Goal: Transaction & Acquisition: Purchase product/service

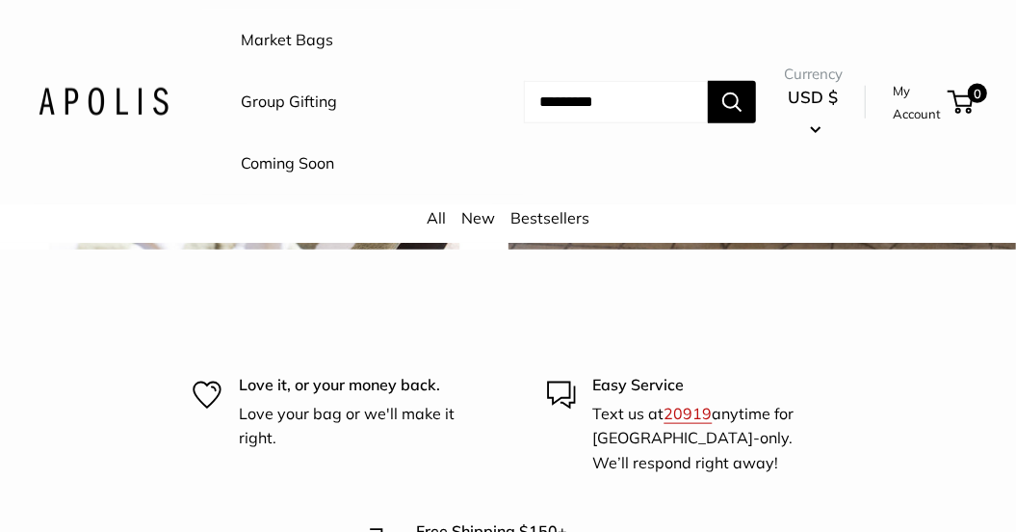
scroll to position [3885, 0]
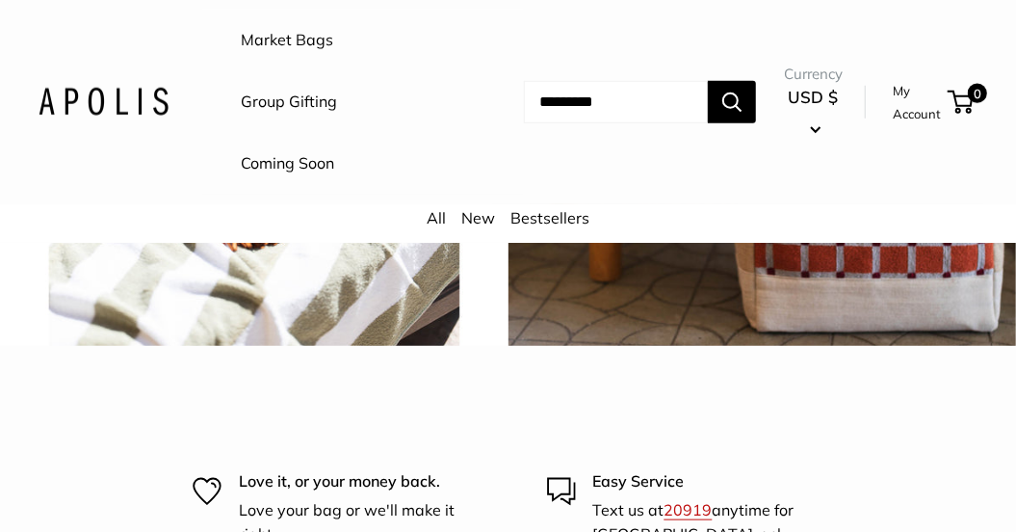
click at [816, 125] on button "USD $" at bounding box center [813, 113] width 59 height 62
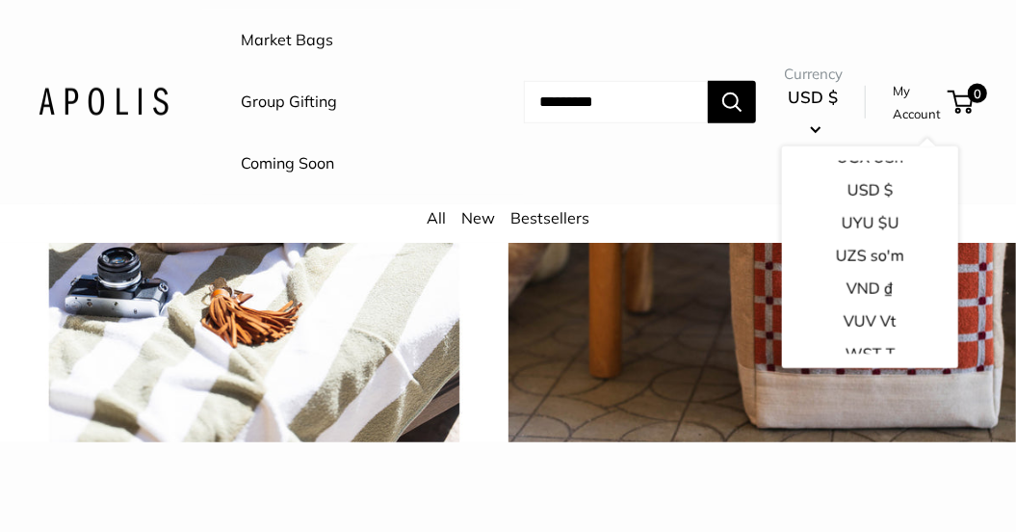
scroll to position [3083, 0]
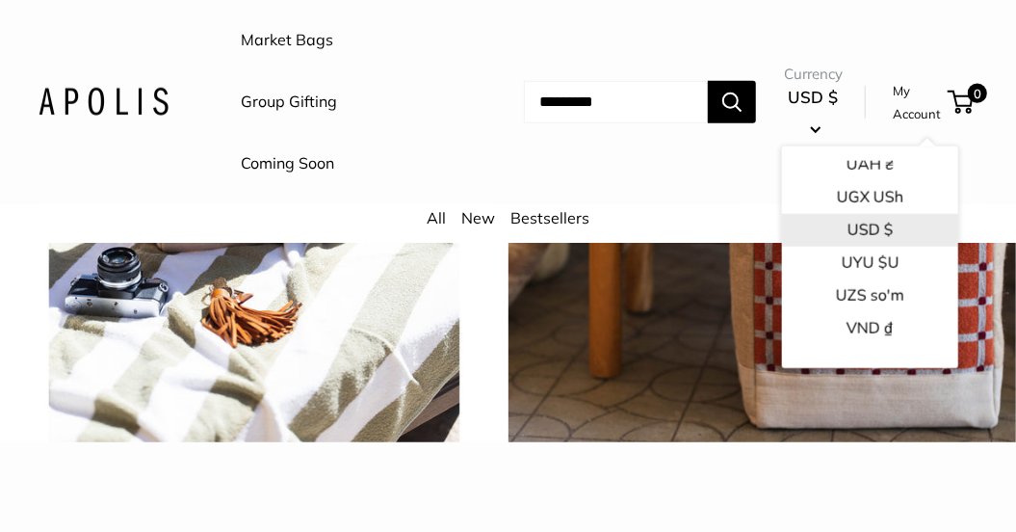
click at [846, 230] on button "USD $" at bounding box center [870, 230] width 176 height 33
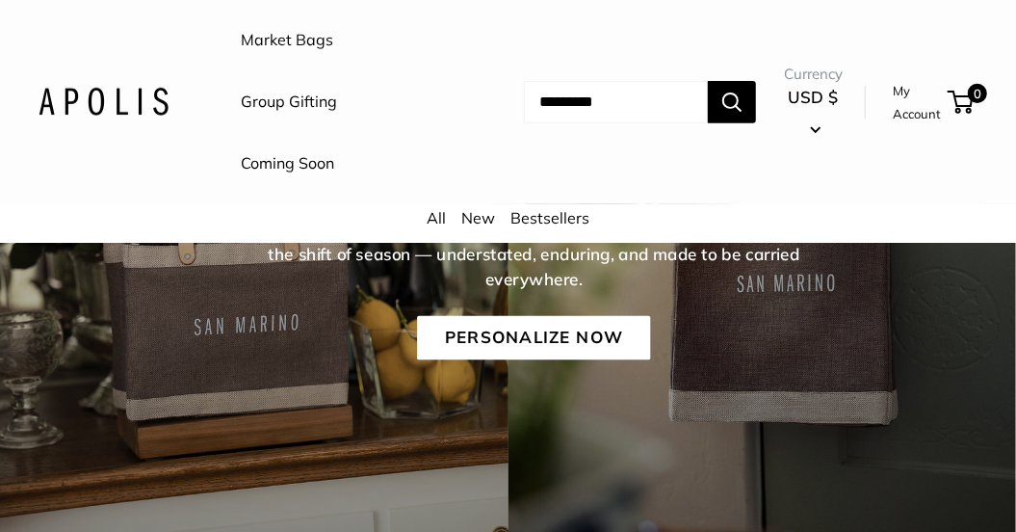
scroll to position [289, 0]
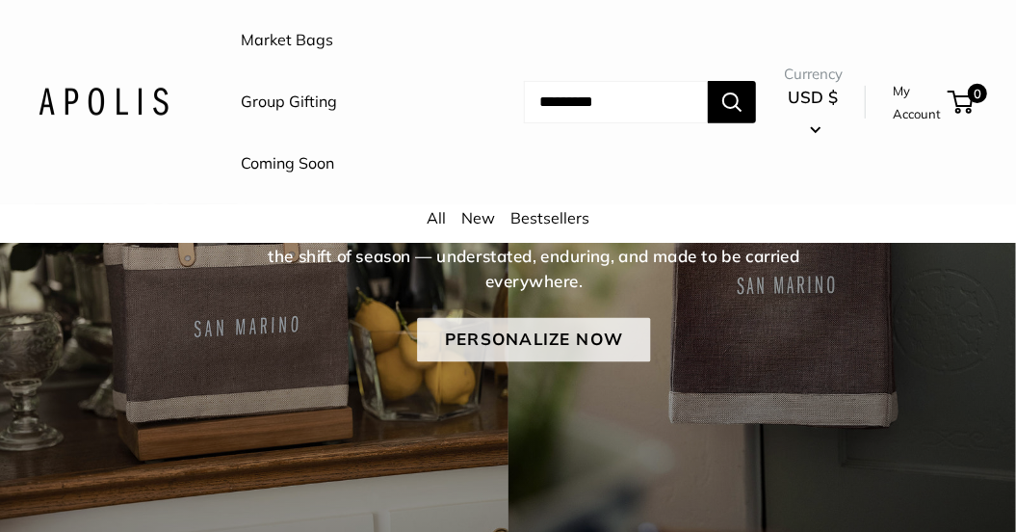
click at [519, 330] on link "Personalize Now" at bounding box center [533, 340] width 233 height 44
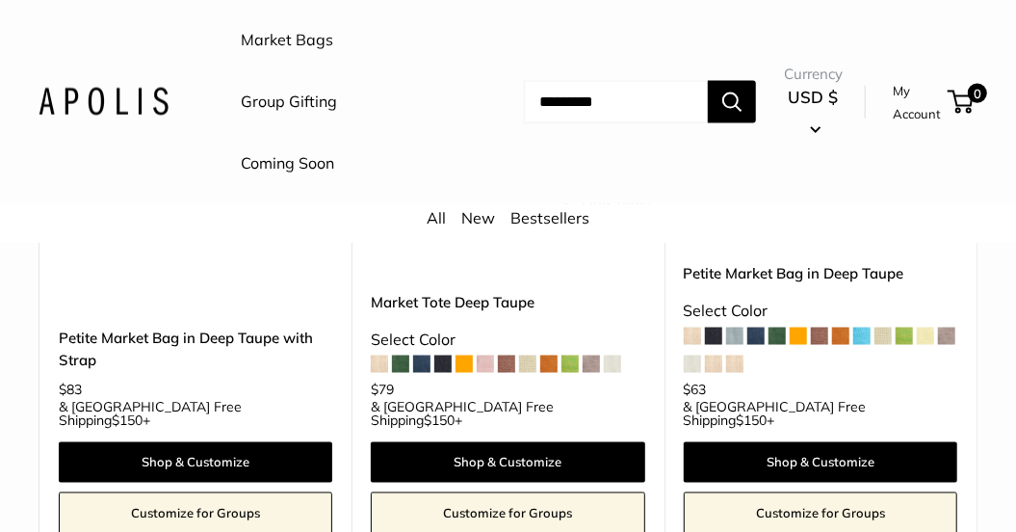
scroll to position [1156, 0]
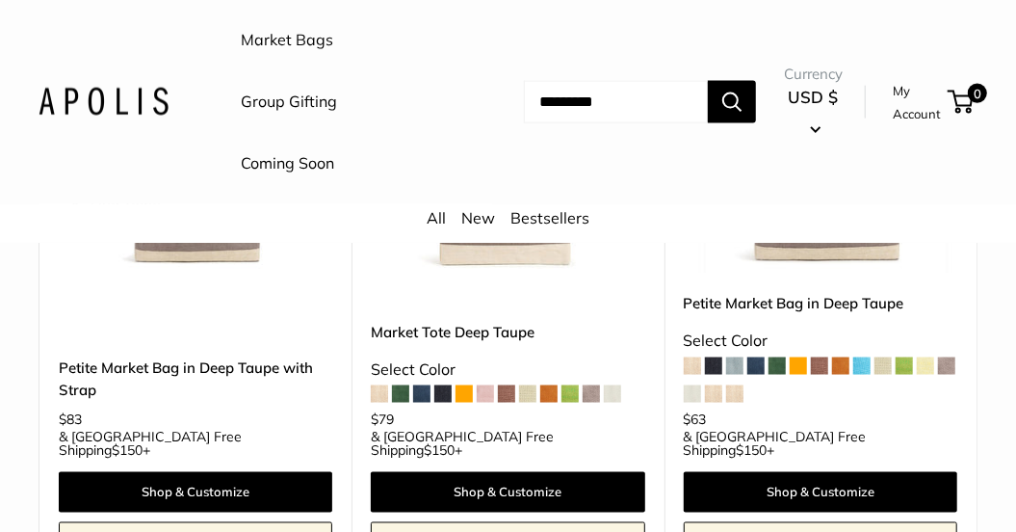
click at [427, 385] on span at bounding box center [421, 393] width 17 height 17
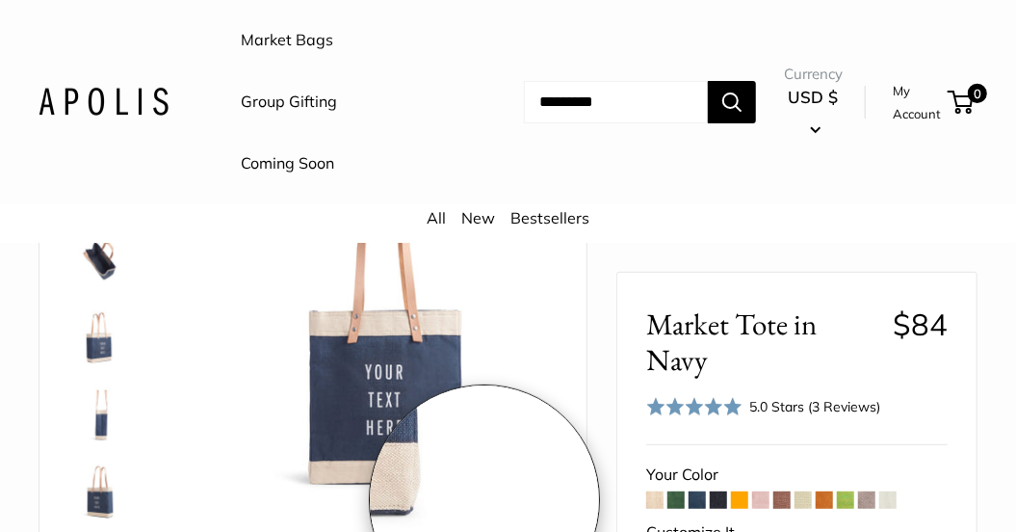
scroll to position [193, 0]
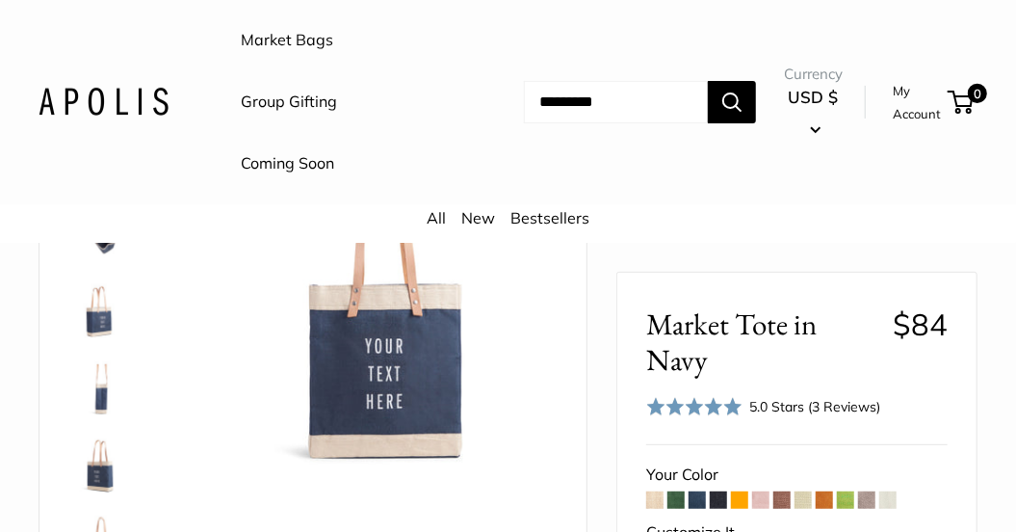
click at [104, 244] on img at bounding box center [99, 235] width 62 height 62
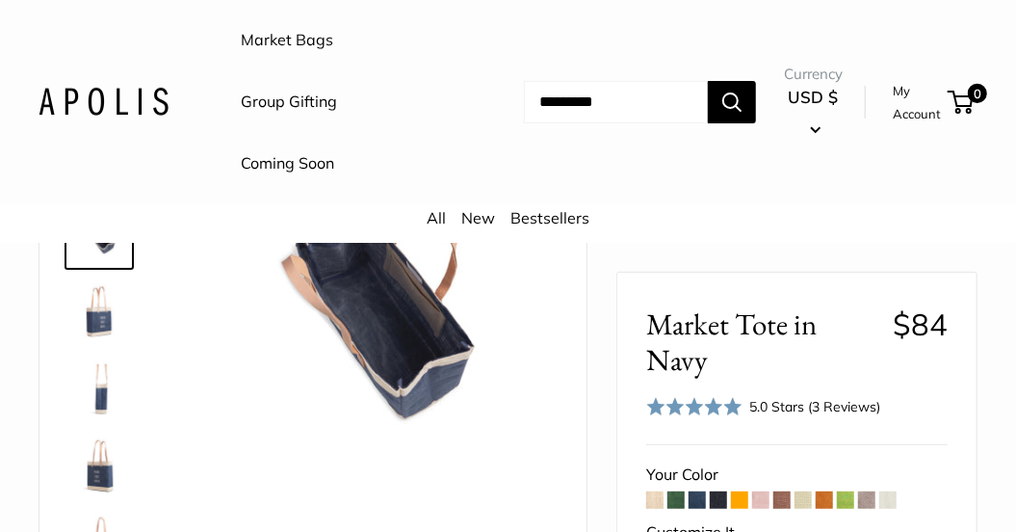
click at [99, 399] on img at bounding box center [99, 389] width 62 height 62
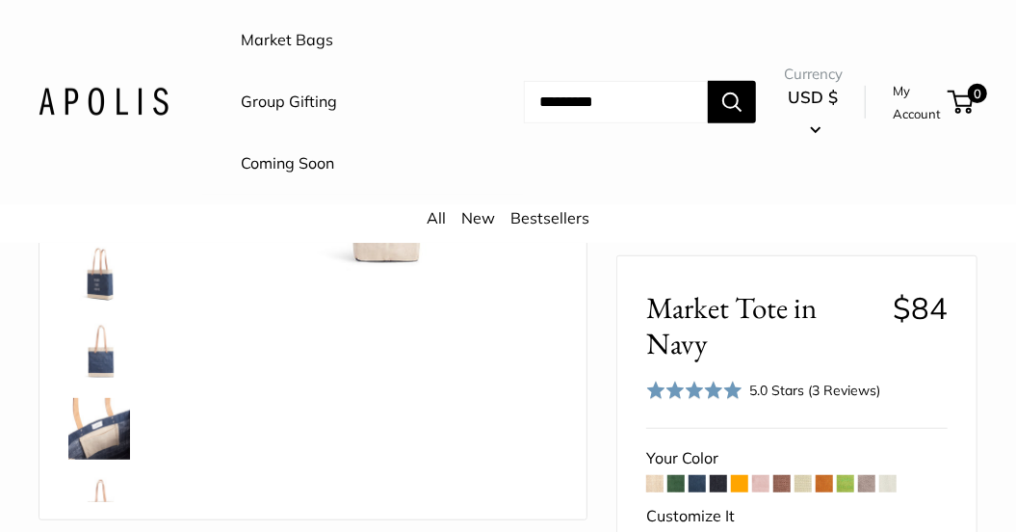
scroll to position [385, 0]
click at [108, 438] on img at bounding box center [99, 428] width 62 height 62
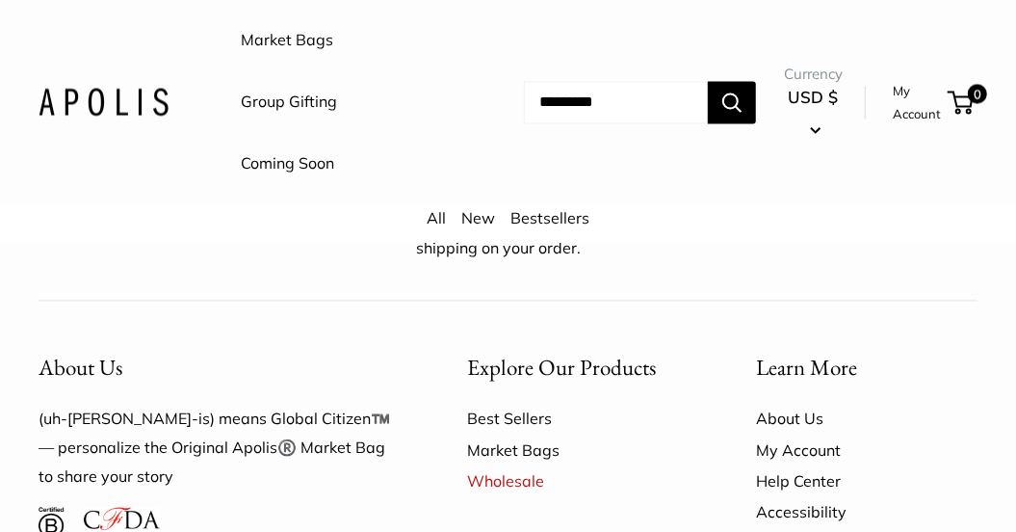
scroll to position [4817, 0]
